Goal: Find specific page/section: Find specific page/section

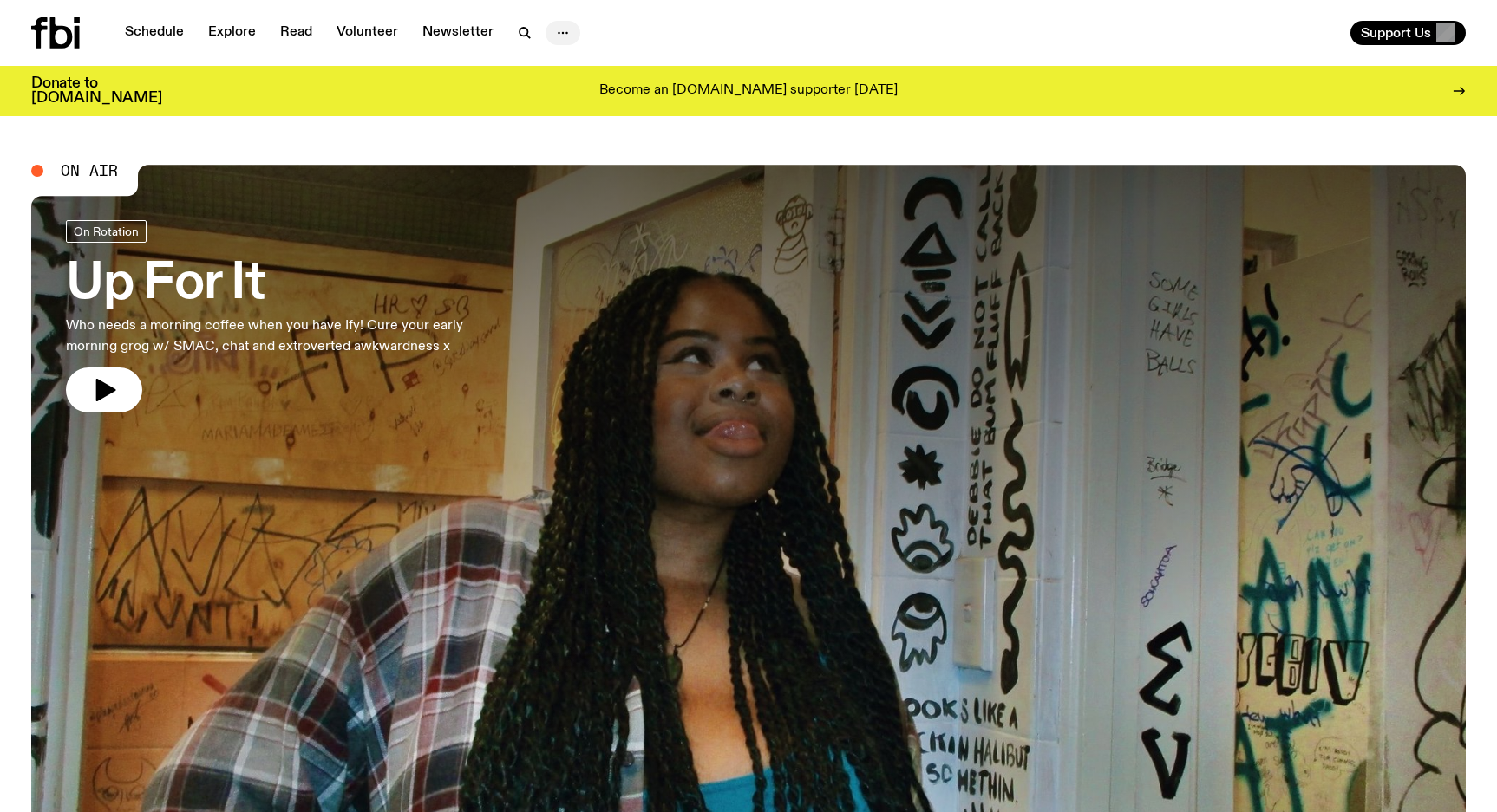
click at [554, 26] on icon "button" at bounding box center [563, 33] width 21 height 21
click at [543, 82] on nav "About Us Contact" at bounding box center [563, 84] width 97 height 64
click at [542, 97] on link "Contact" at bounding box center [563, 99] width 87 height 24
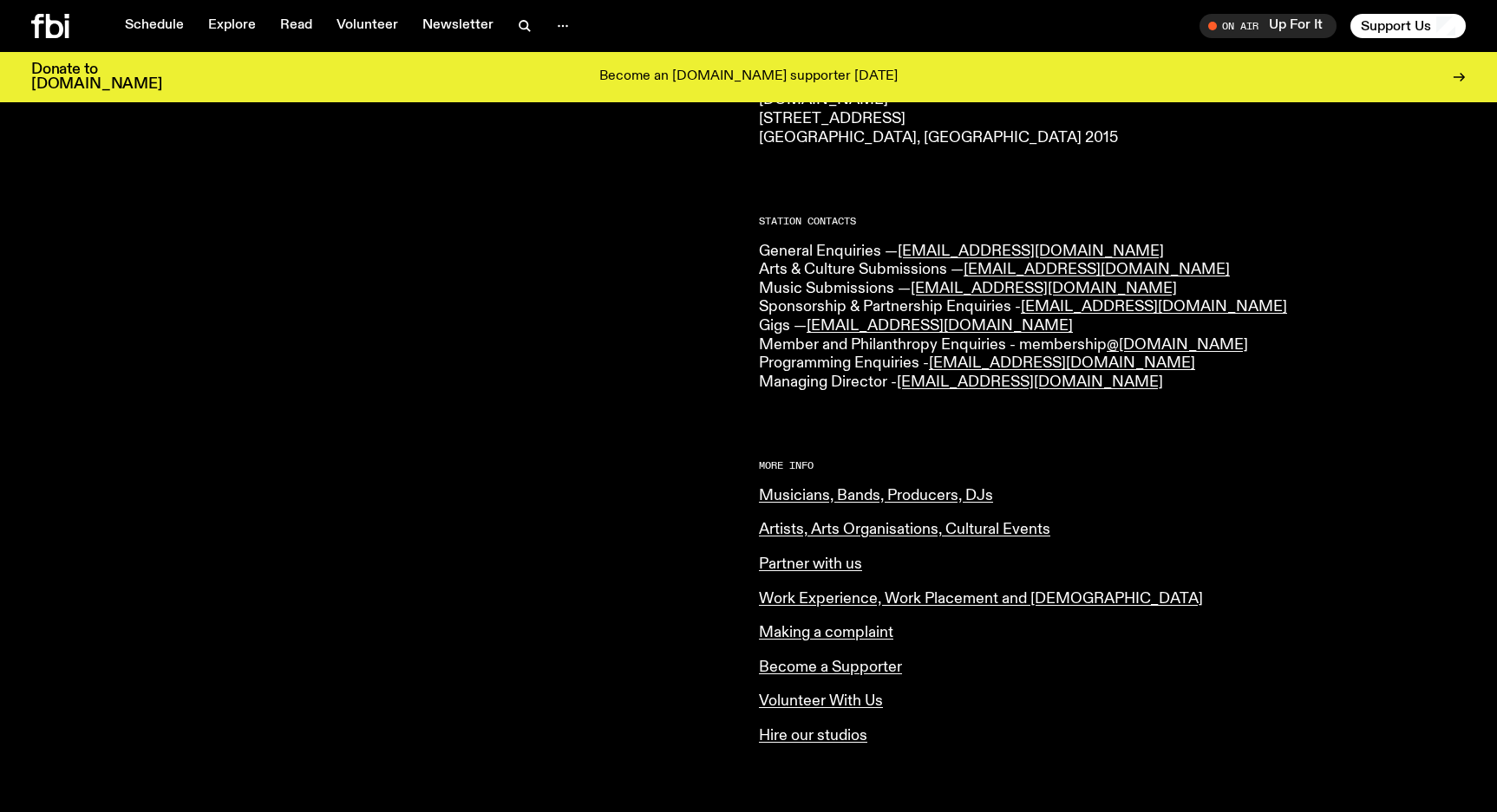
scroll to position [364, 0]
click at [949, 596] on link "Work Experience, Work Placement and Internship" at bounding box center [980, 597] width 444 height 16
click at [849, 737] on link "Hire our studios" at bounding box center [812, 734] width 108 height 16
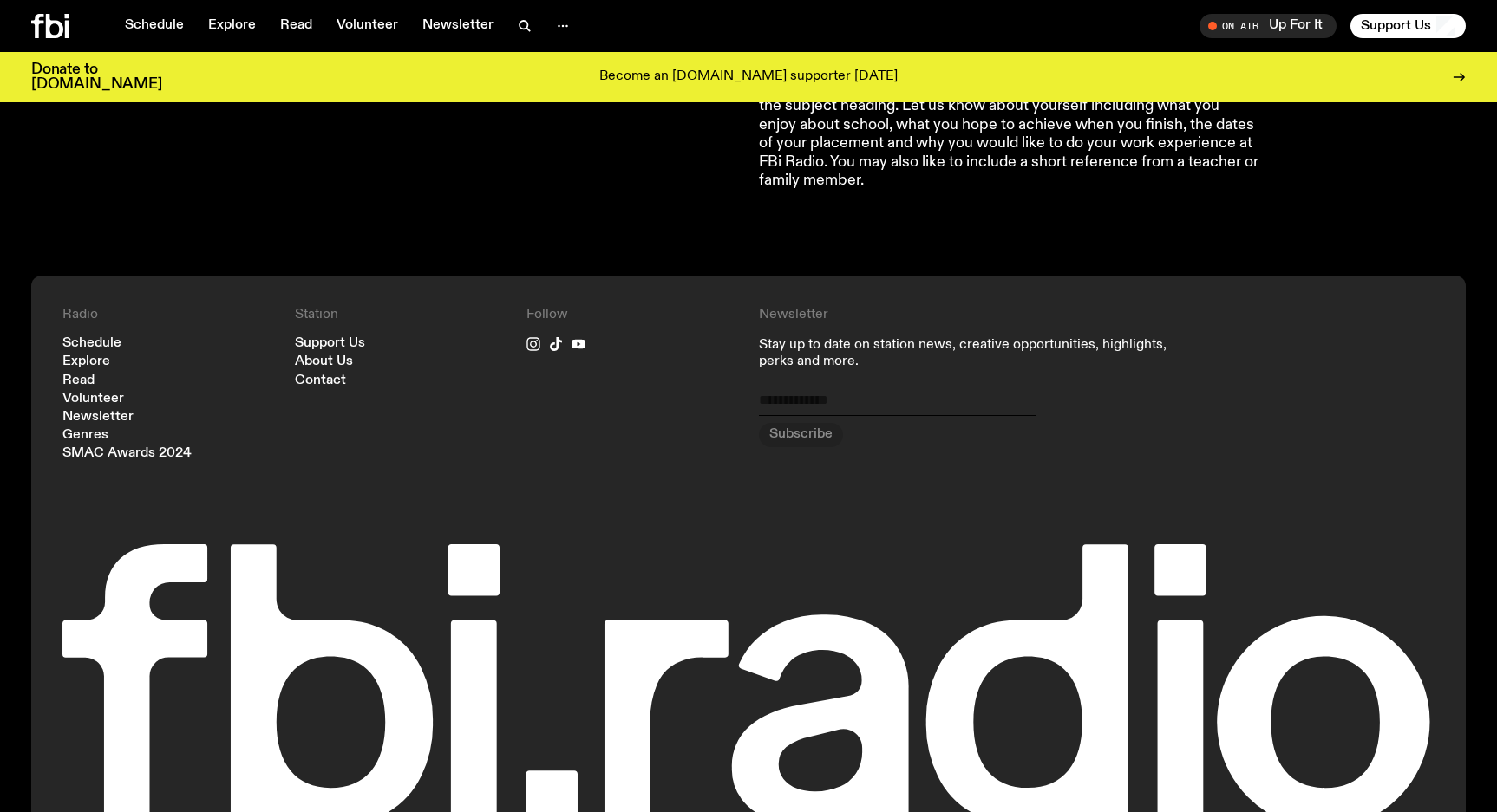
scroll to position [863, 0]
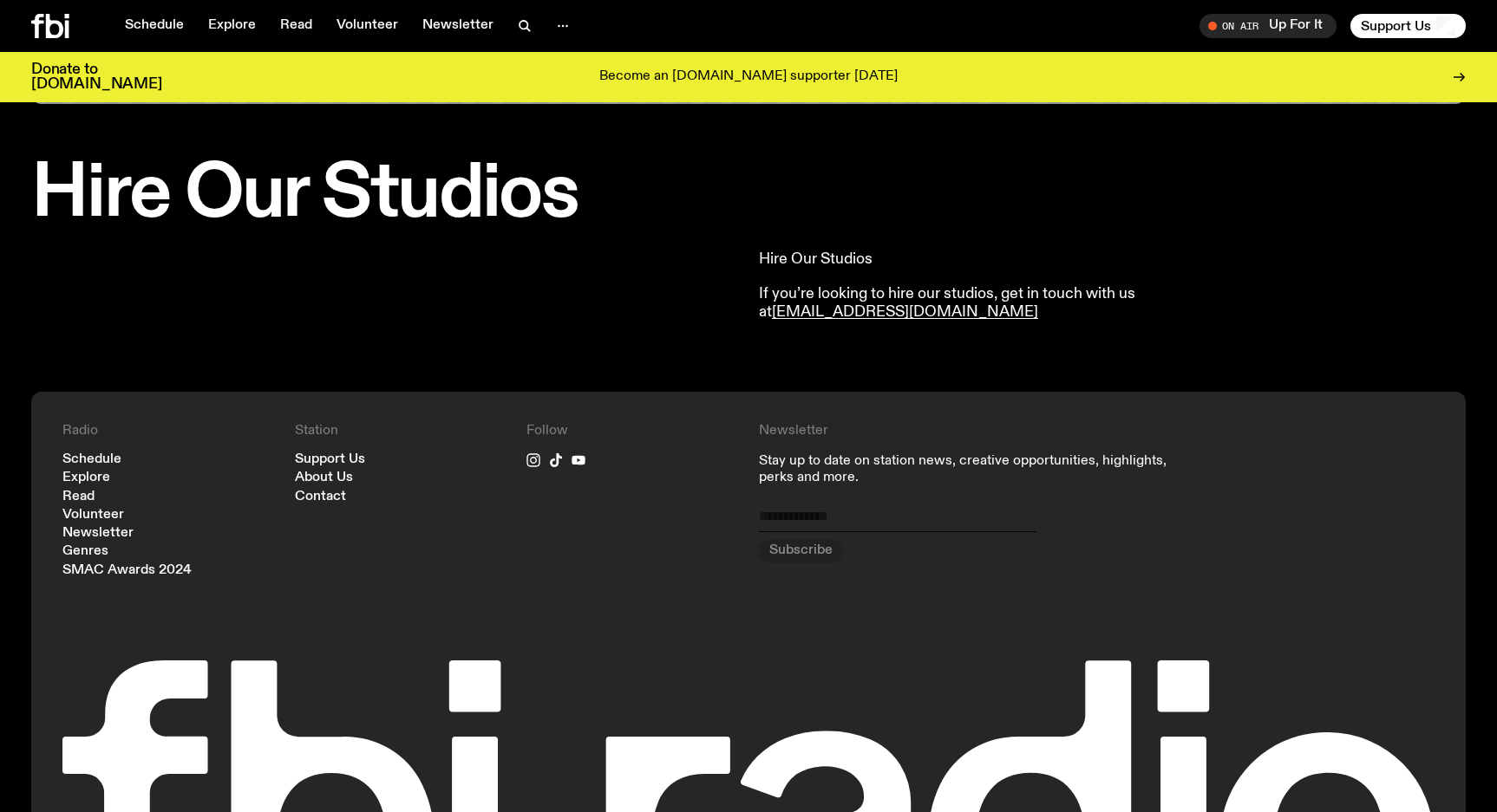
scroll to position [462, 0]
